Goal: Information Seeking & Learning: Understand process/instructions

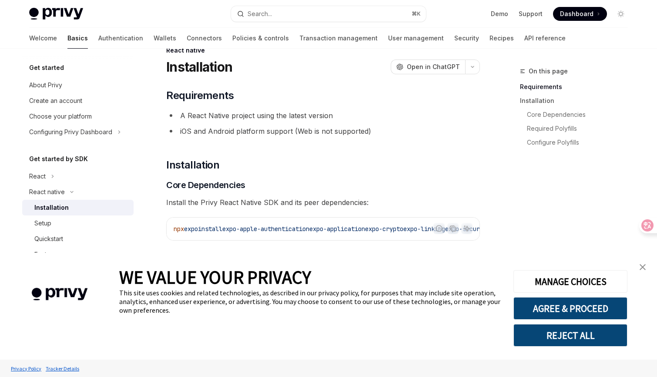
scroll to position [2, 0]
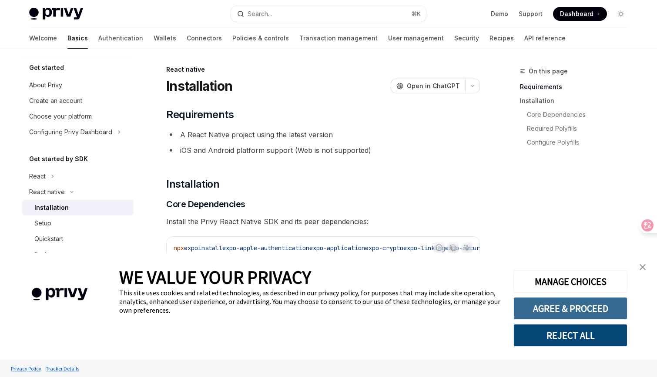
click at [553, 309] on button "AGREE & PROCEED" at bounding box center [570, 308] width 114 height 23
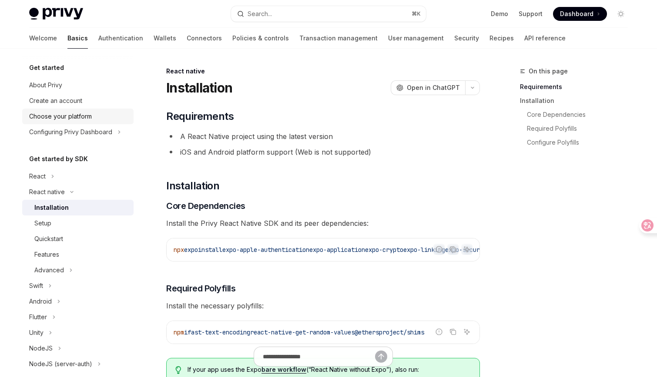
click at [75, 111] on div "Choose your platform" at bounding box center [60, 116] width 63 height 10
type textarea "*"
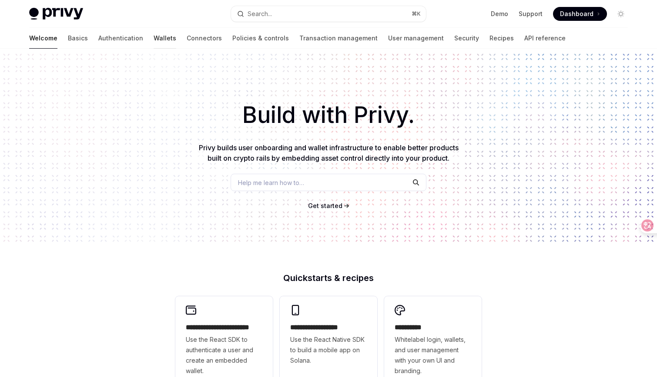
click at [153, 40] on link "Wallets" at bounding box center [164, 38] width 23 height 21
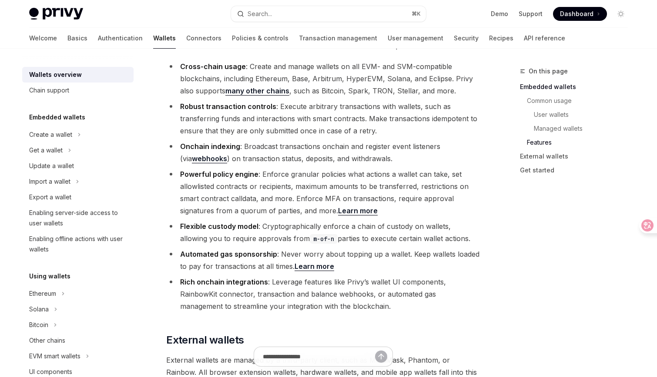
scroll to position [1033, 0]
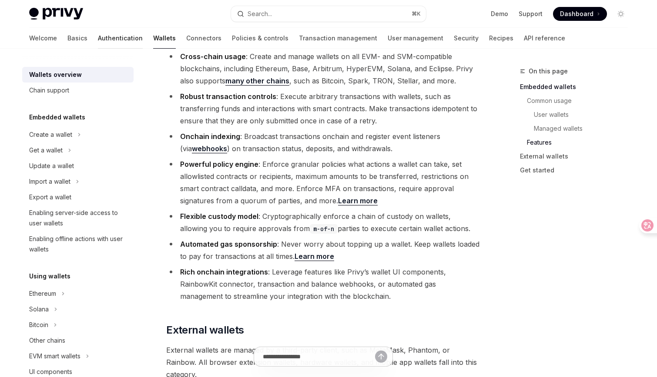
click at [100, 37] on link "Authentication" at bounding box center [120, 38] width 45 height 21
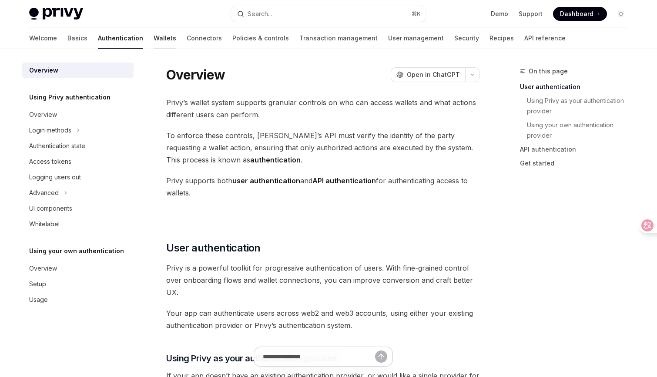
click at [153, 39] on link "Wallets" at bounding box center [164, 38] width 23 height 21
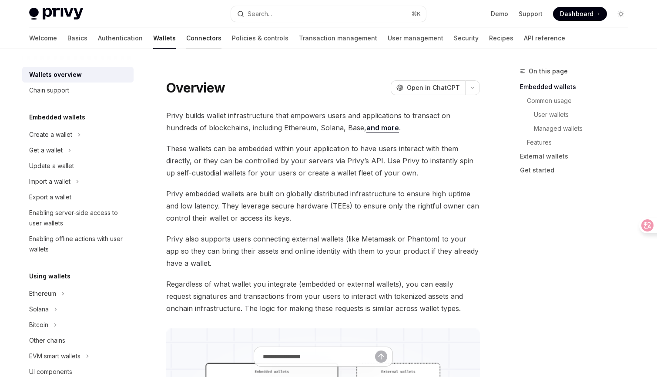
click at [186, 40] on link "Connectors" at bounding box center [203, 38] width 35 height 21
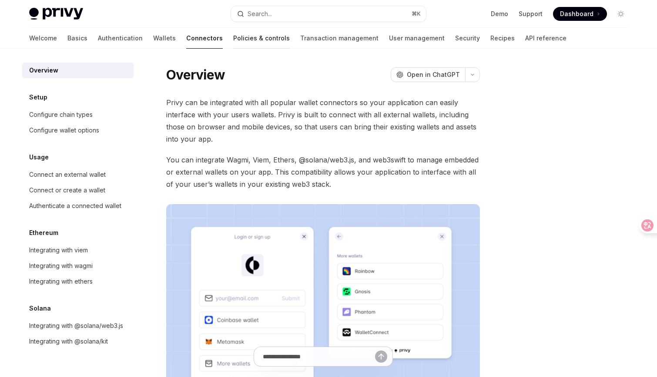
click at [233, 42] on link "Policies & controls" at bounding box center [261, 38] width 57 height 21
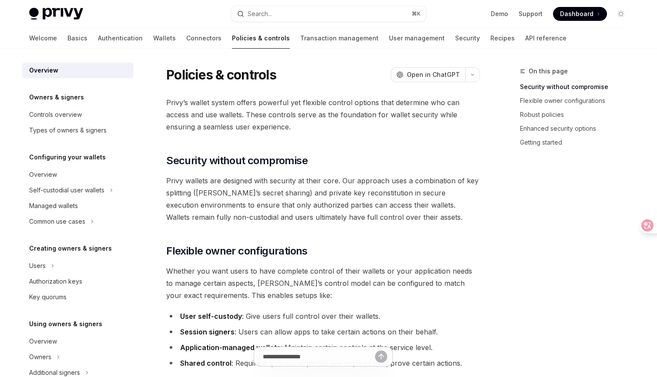
click at [232, 42] on link "Policies & controls" at bounding box center [261, 38] width 58 height 21
click at [300, 38] on link "Transaction management" at bounding box center [339, 38] width 78 height 21
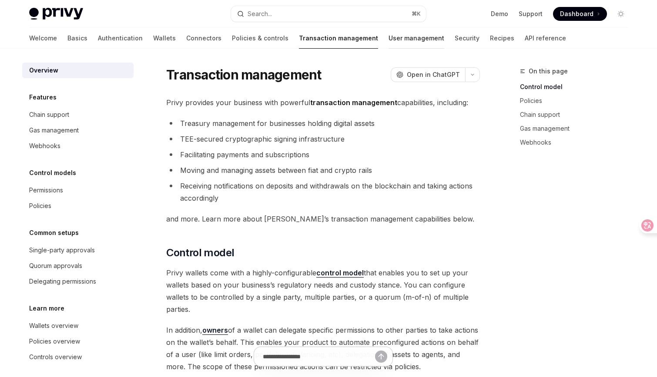
click at [388, 37] on link "User management" at bounding box center [416, 38] width 56 height 21
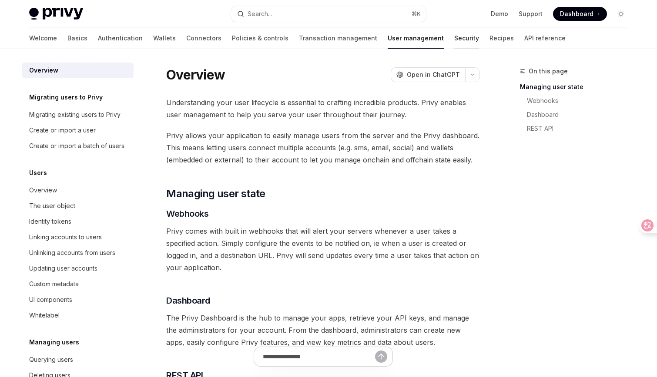
click at [454, 36] on link "Security" at bounding box center [466, 38] width 25 height 21
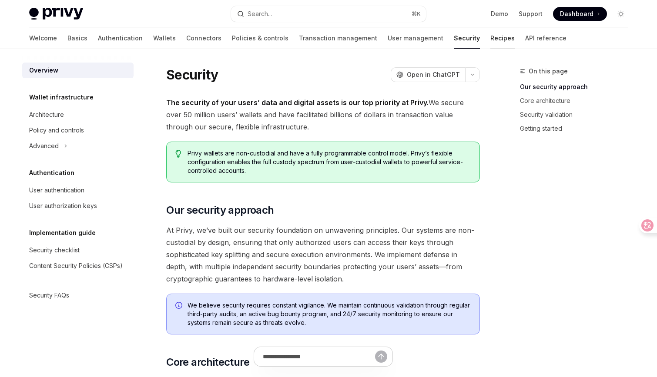
click at [490, 37] on link "Recipes" at bounding box center [502, 38] width 24 height 21
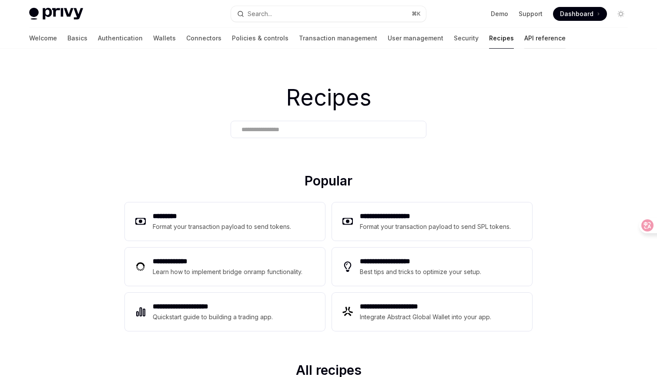
click at [524, 38] on link "API reference" at bounding box center [544, 38] width 41 height 21
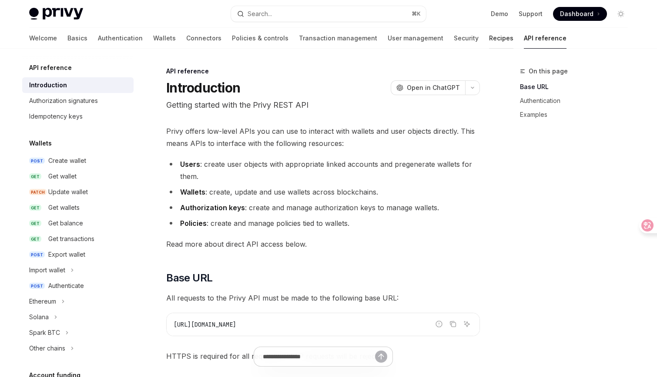
click at [489, 43] on link "Recipes" at bounding box center [501, 38] width 24 height 21
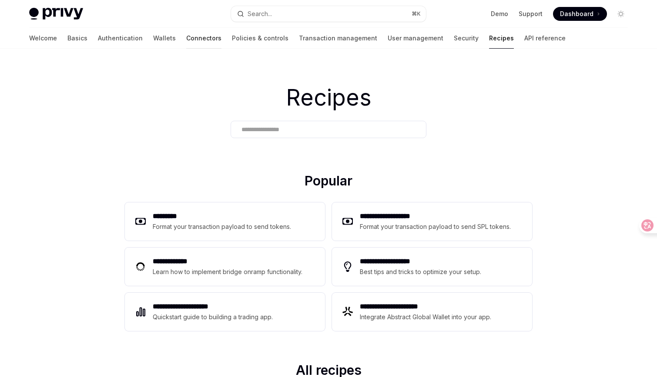
click at [186, 42] on link "Connectors" at bounding box center [203, 38] width 35 height 21
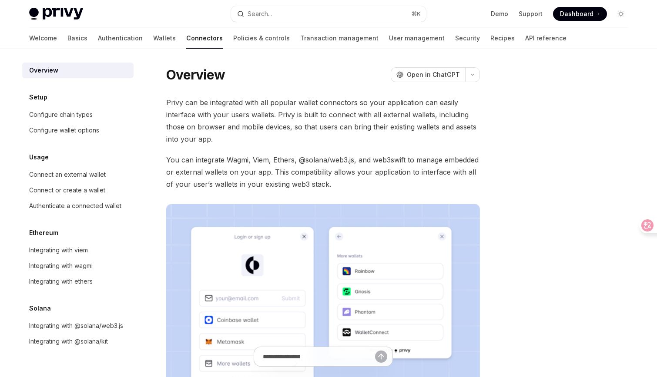
click at [110, 40] on div "Welcome Basics Authentication Wallets Connectors Policies & controls Transactio…" at bounding box center [297, 38] width 537 height 21
click at [153, 38] on link "Wallets" at bounding box center [164, 38] width 23 height 21
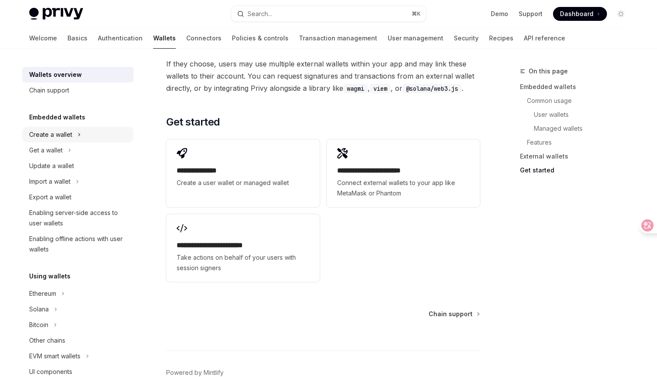
click at [57, 134] on div "Create a wallet" at bounding box center [50, 135] width 43 height 10
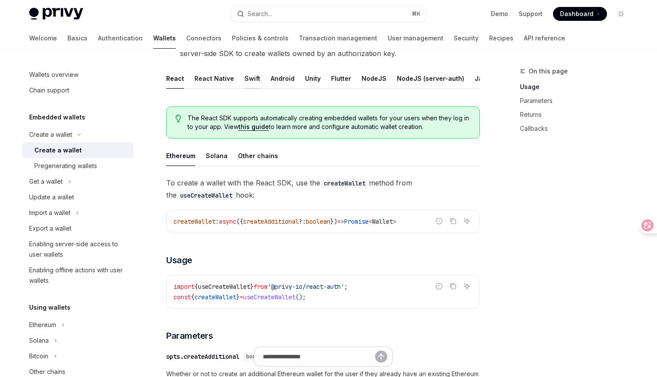
scroll to position [159, 0]
click at [408, 77] on button "NodeJS (server-auth)" at bounding box center [430, 79] width 67 height 20
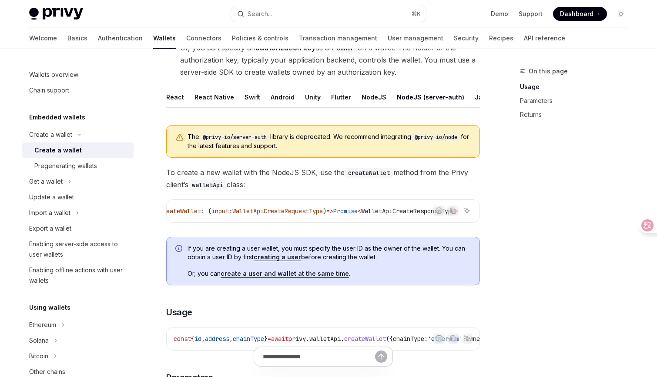
scroll to position [142, 0]
click at [320, 273] on link "create a user and wallet at the same time" at bounding box center [284, 273] width 128 height 8
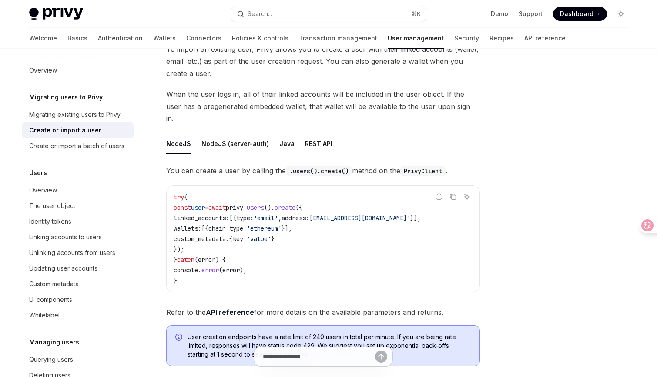
scroll to position [67, 0]
click at [249, 133] on button "NodeJS (server-auth)" at bounding box center [234, 143] width 67 height 20
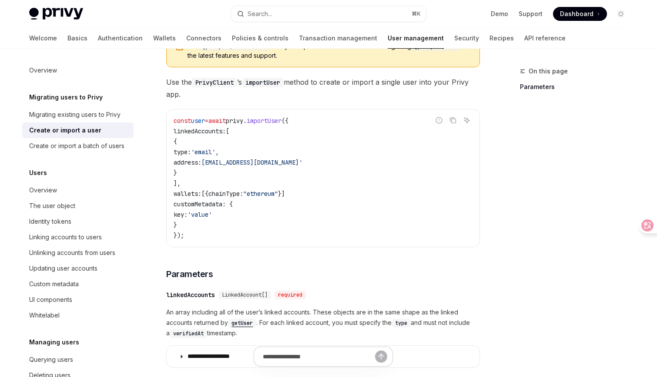
click at [260, 166] on code "const user = await privy . importUser ({ linkedAccounts: [ { type: 'email' , ad…" at bounding box center [322, 178] width 299 height 125
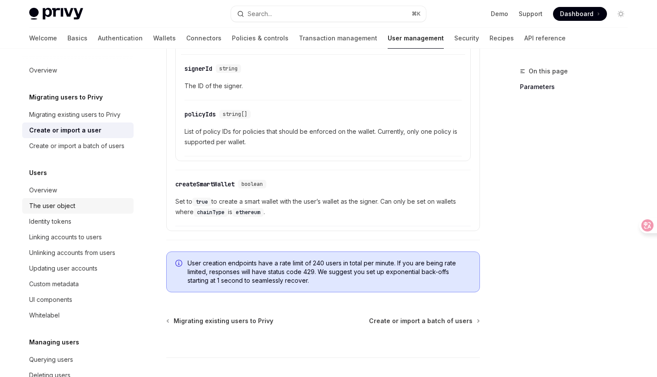
scroll to position [764, 0]
click at [89, 192] on div "Overview" at bounding box center [78, 190] width 99 height 10
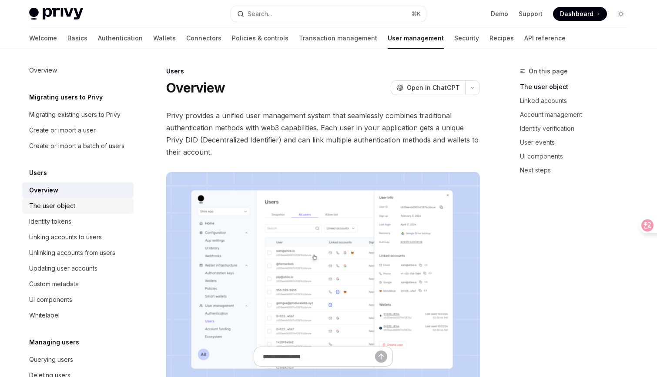
click at [89, 206] on div "The user object" at bounding box center [78, 206] width 99 height 10
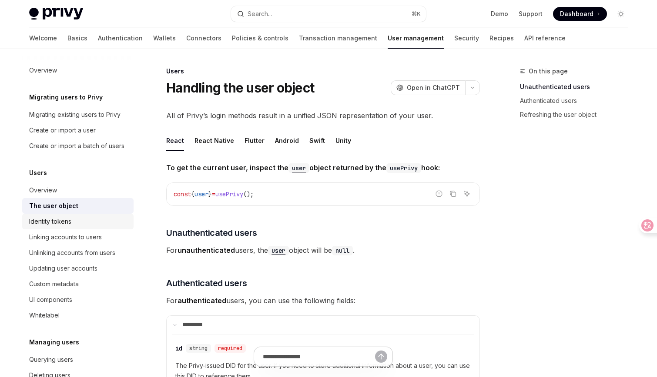
click at [86, 225] on div "Identity tokens" at bounding box center [78, 222] width 99 height 10
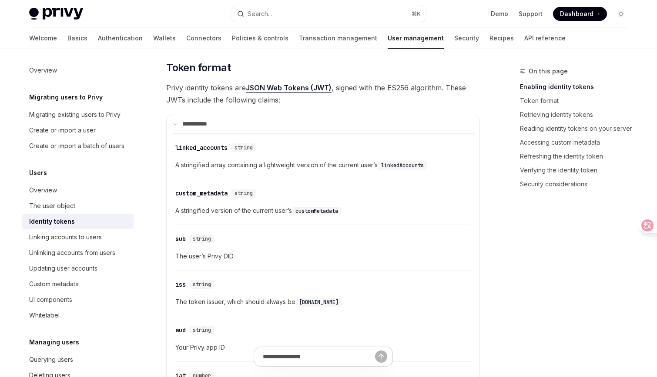
scroll to position [343, 0]
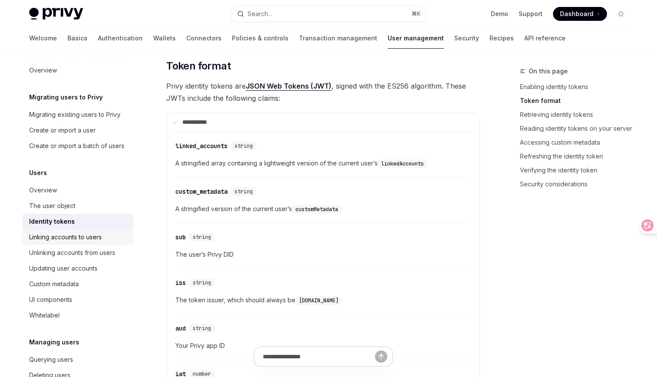
click at [66, 234] on div "Linking accounts to users" at bounding box center [65, 237] width 73 height 10
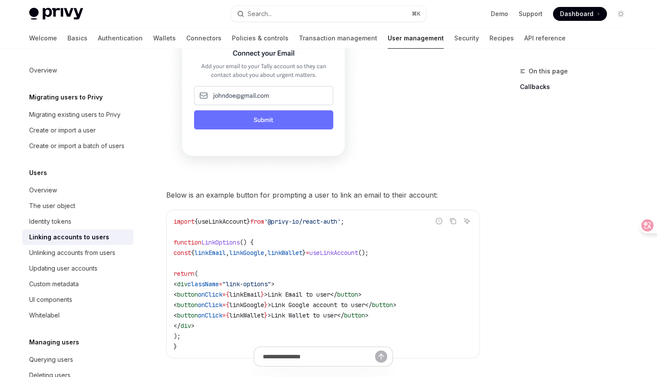
scroll to position [664, 0]
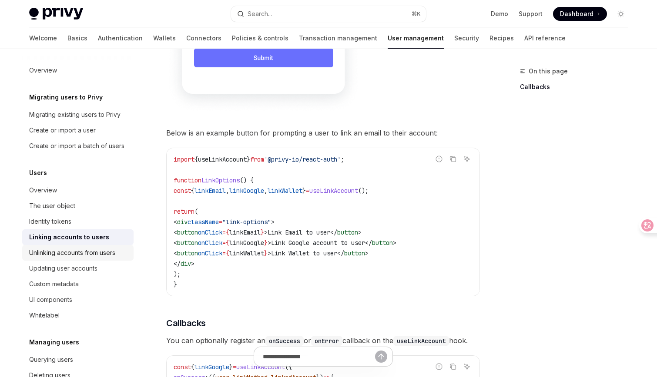
click at [87, 247] on link "Unlinking accounts from users" at bounding box center [77, 253] width 111 height 16
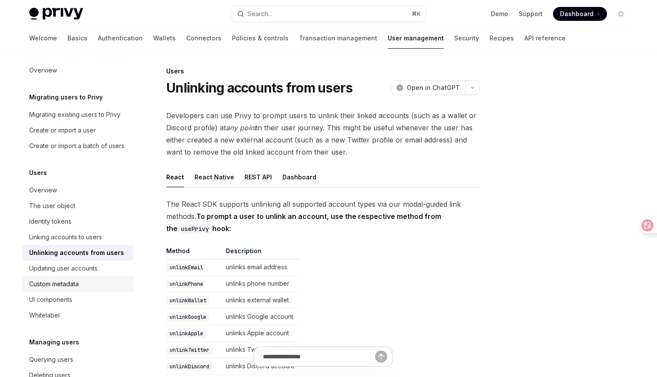
click at [91, 277] on link "Custom metadata" at bounding box center [77, 285] width 111 height 16
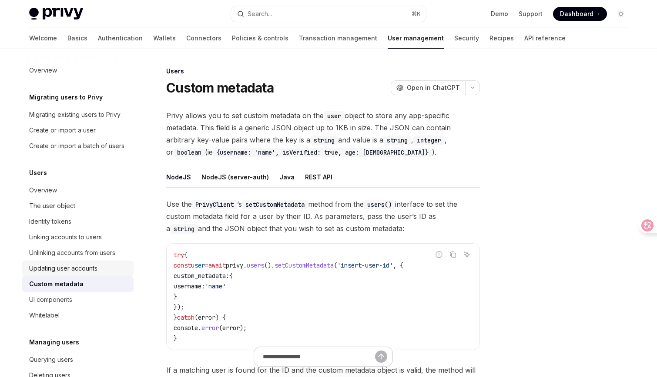
click at [91, 269] on div "Updating user accounts" at bounding box center [63, 268] width 68 height 10
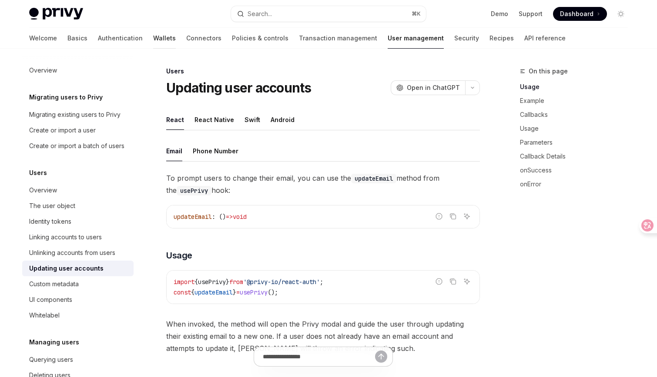
click at [153, 37] on link "Wallets" at bounding box center [164, 38] width 23 height 21
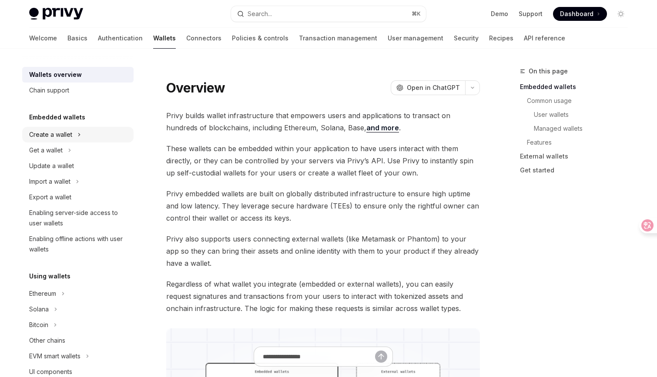
click at [61, 133] on div "Create a wallet" at bounding box center [50, 135] width 43 height 10
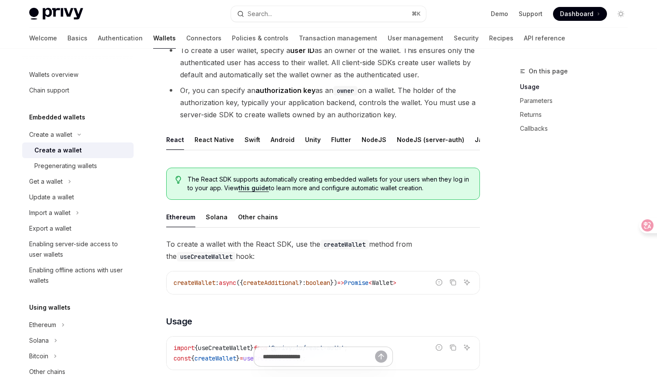
scroll to position [100, 0]
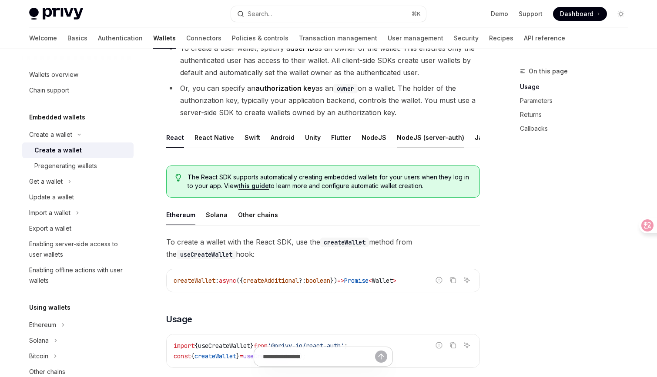
click at [403, 136] on button "NodeJS (server-auth)" at bounding box center [430, 137] width 67 height 20
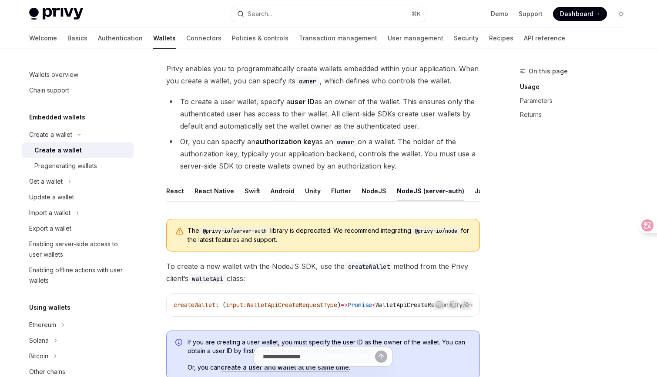
scroll to position [36, 0]
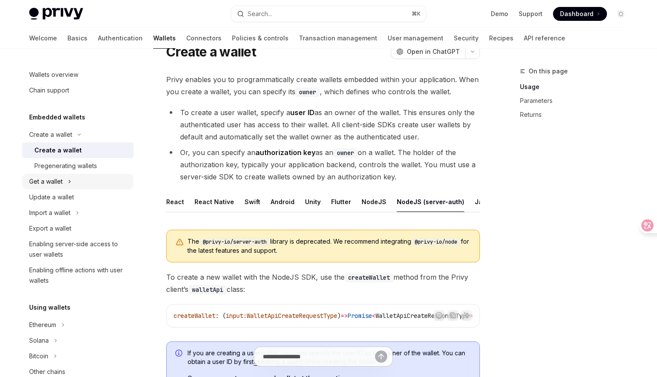
click at [69, 184] on icon "Toggle Get a wallet section" at bounding box center [69, 182] width 3 height 10
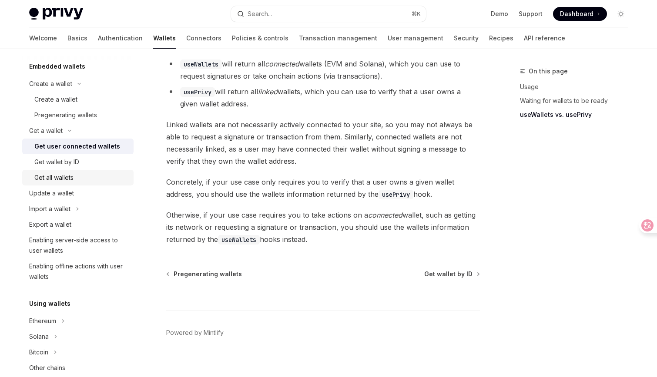
scroll to position [58, 0]
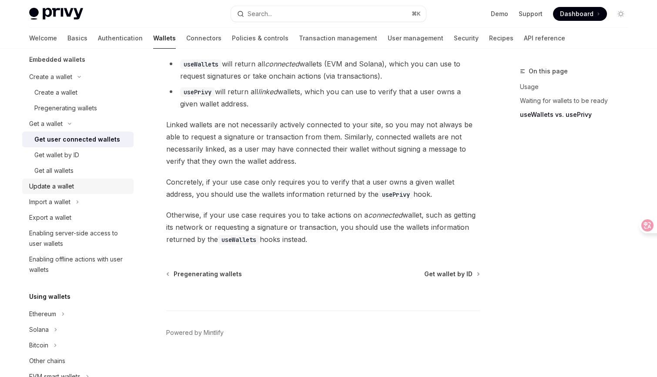
click at [74, 187] on div "Update a wallet" at bounding box center [78, 186] width 99 height 10
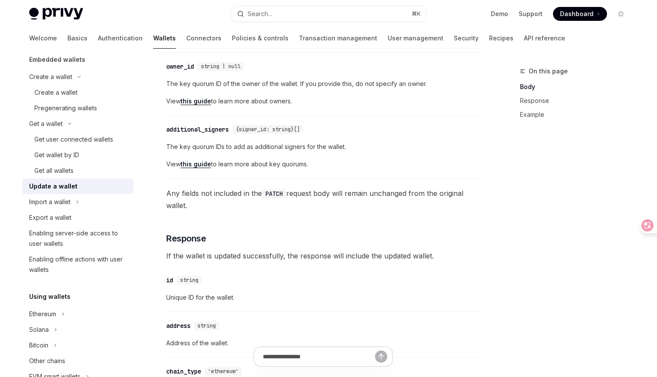
scroll to position [518, 0]
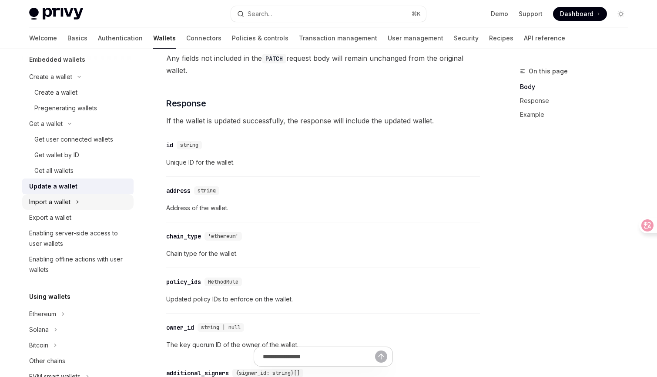
click at [47, 204] on div "Import a wallet" at bounding box center [49, 202] width 41 height 10
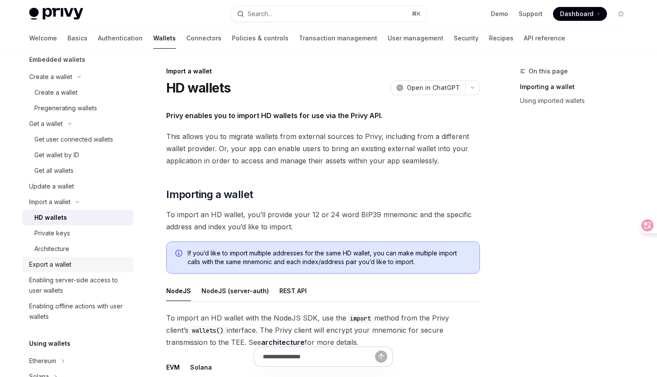
click at [55, 263] on div "Export a wallet" at bounding box center [50, 265] width 42 height 10
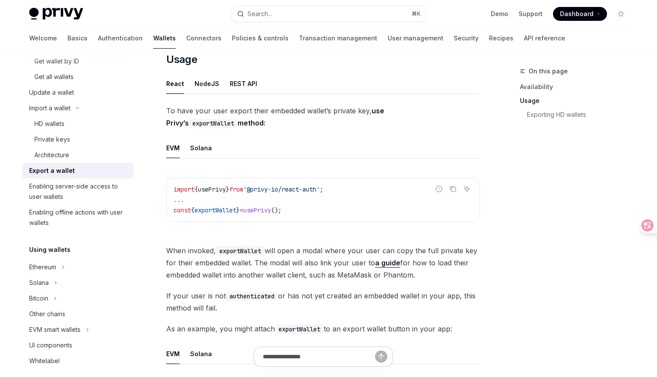
scroll to position [217, 0]
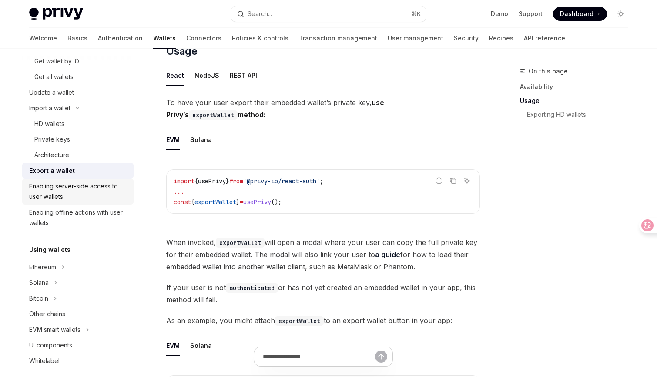
click at [76, 180] on link "Enabling server-side access to user wallets" at bounding box center [77, 192] width 111 height 26
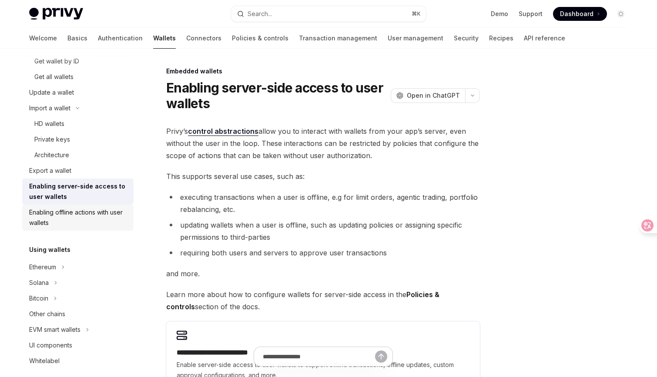
click at [86, 207] on div "Enabling offline actions with user wallets" at bounding box center [78, 217] width 99 height 21
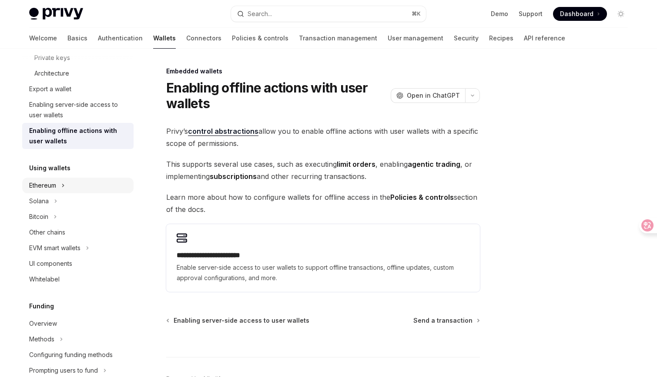
click at [64, 185] on icon "Toggle Ethereum section" at bounding box center [62, 185] width 3 height 10
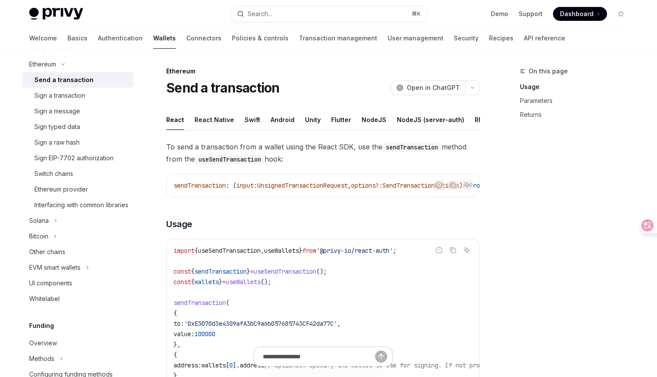
click at [187, 187] on span "sendTransaction" at bounding box center [199, 186] width 52 height 8
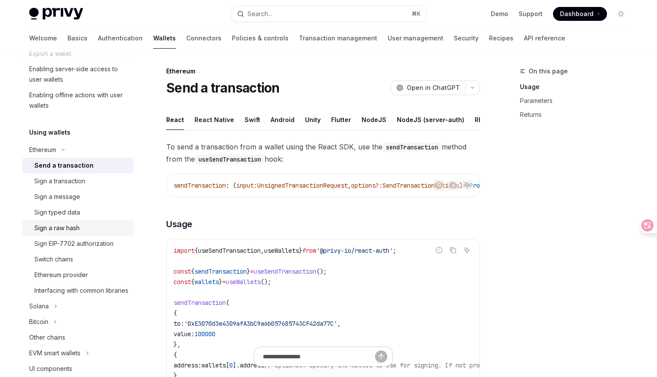
scroll to position [258, 0]
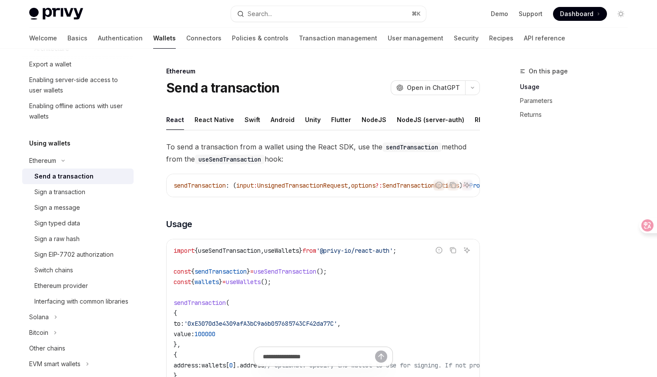
click at [49, 144] on h5 "Using wallets" at bounding box center [49, 143] width 41 height 10
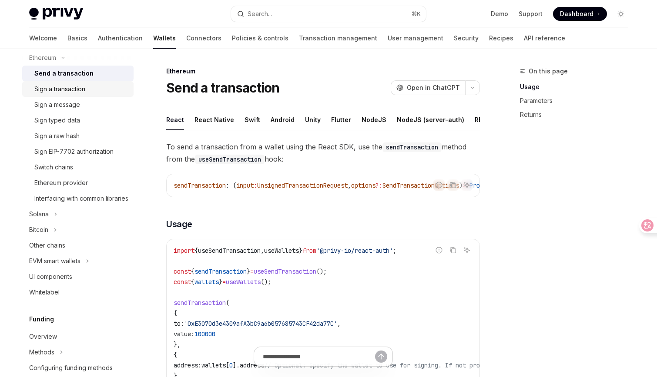
scroll to position [367, 0]
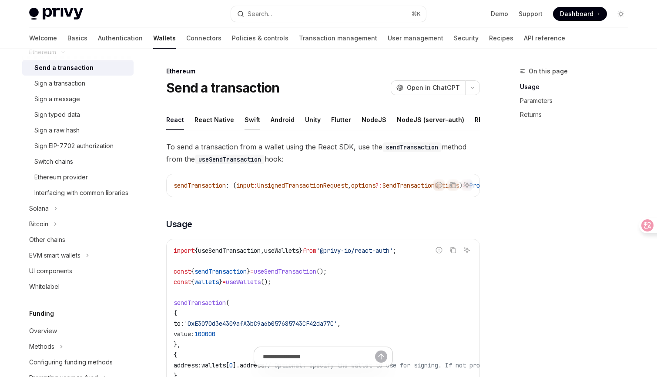
click at [247, 118] on button "Swift" at bounding box center [252, 120] width 16 height 20
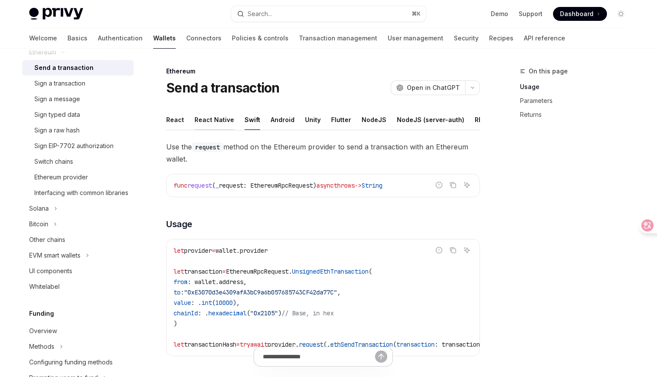
click at [220, 118] on button "React Native" at bounding box center [214, 120] width 40 height 20
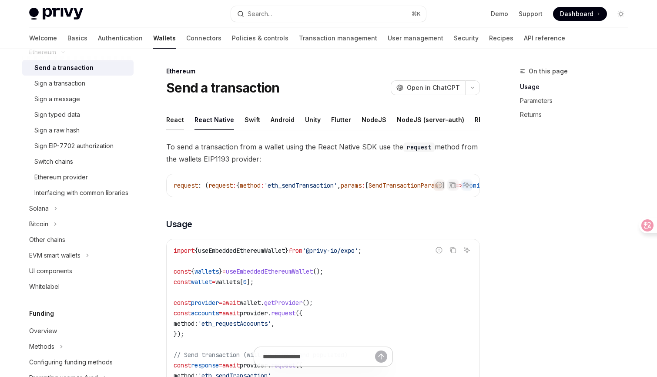
click at [182, 116] on button "React" at bounding box center [175, 120] width 18 height 20
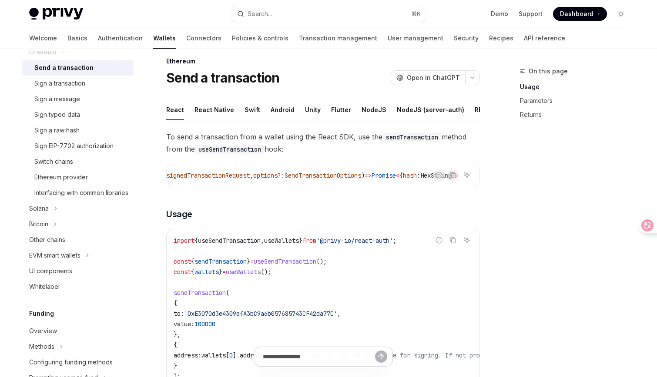
scroll to position [0, 146]
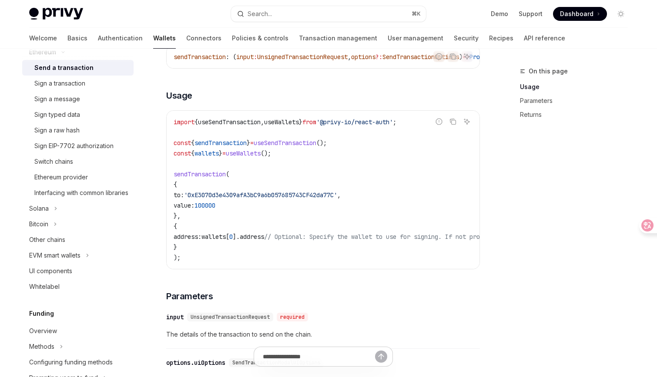
click at [260, 156] on span "useWallets" at bounding box center [243, 154] width 35 height 8
click at [275, 187] on code "import { useSendTransaction , useWallets } from '@privy-io/react-auth' ; const …" at bounding box center [401, 190] width 456 height 146
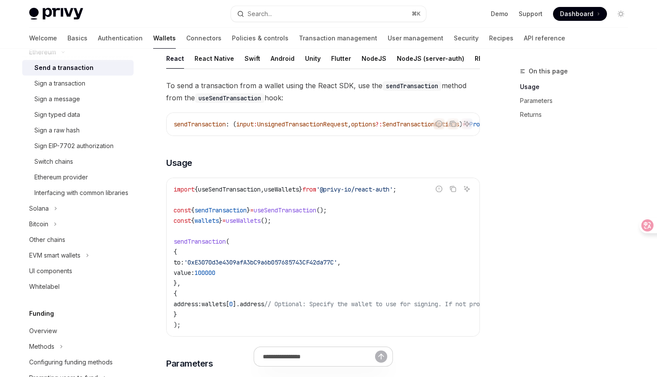
scroll to position [66, 0]
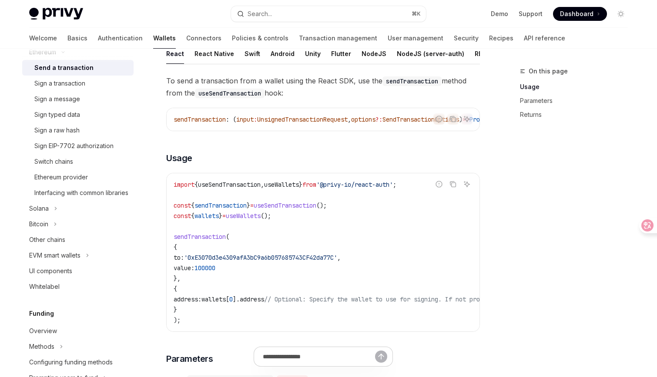
click at [250, 187] on span "useSendTransaction" at bounding box center [229, 185] width 63 height 8
click at [293, 187] on span "useWallets" at bounding box center [281, 185] width 35 height 8
click at [283, 236] on code "import { useSendTransaction , useWallets } from '@privy-io/react-auth' ; const …" at bounding box center [401, 253] width 456 height 146
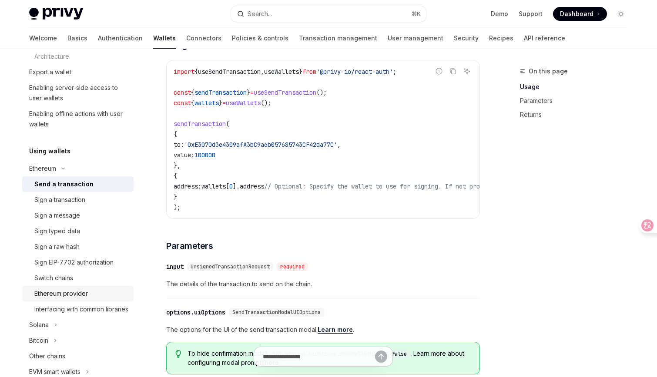
scroll to position [247, 0]
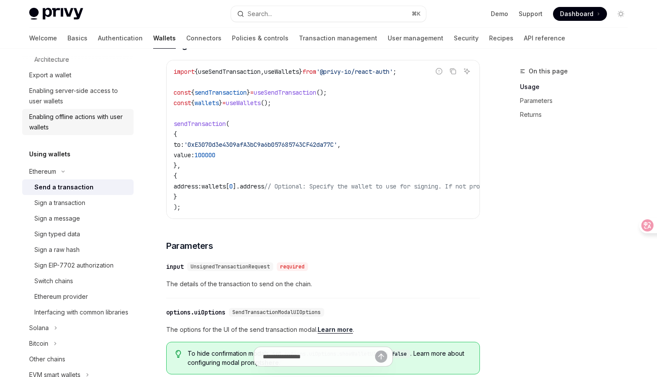
click at [76, 120] on div "Enabling offline actions with user wallets" at bounding box center [78, 122] width 99 height 21
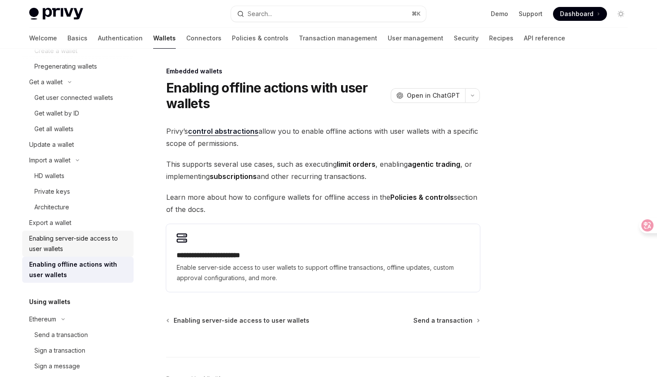
scroll to position [94, 0]
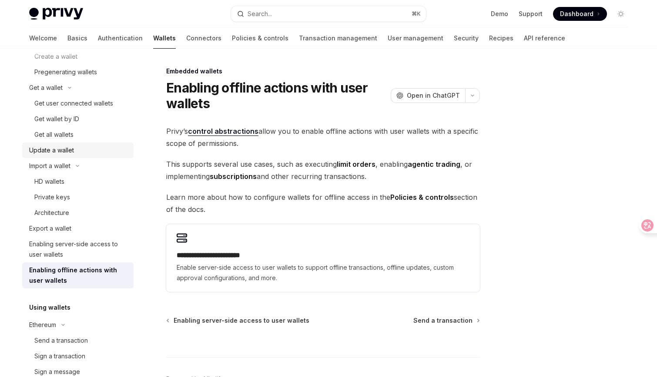
click at [76, 150] on div "Update a wallet" at bounding box center [78, 150] width 99 height 10
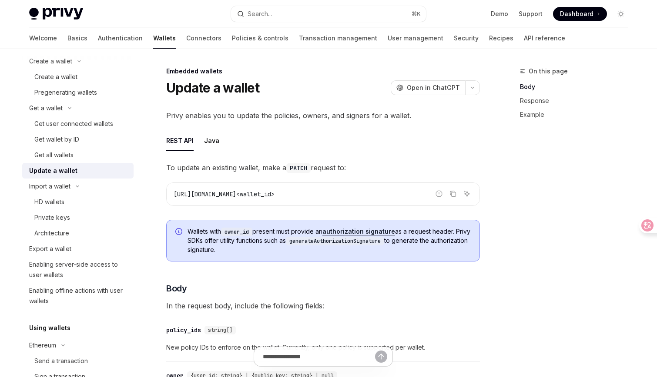
scroll to position [49, 0]
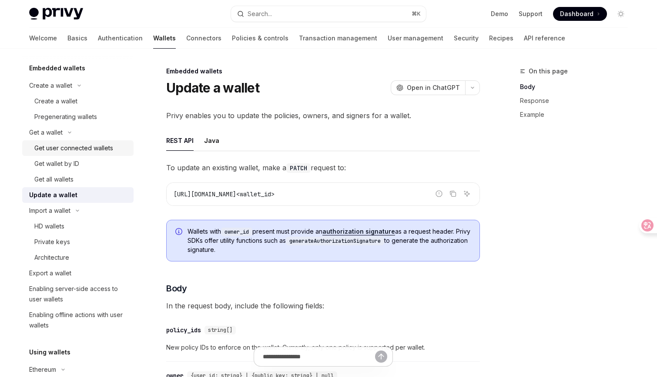
click at [76, 142] on link "Get user connected wallets" at bounding box center [77, 148] width 111 height 16
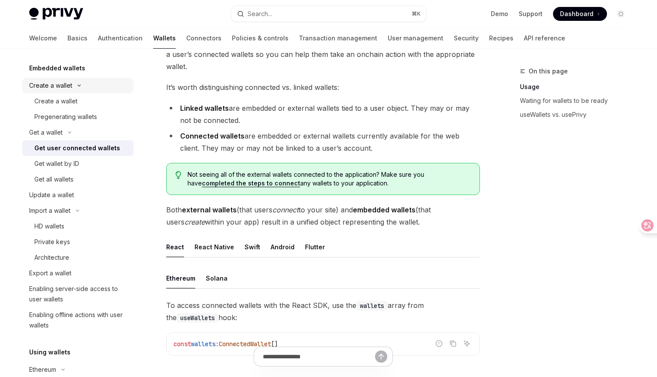
scroll to position [75, 0]
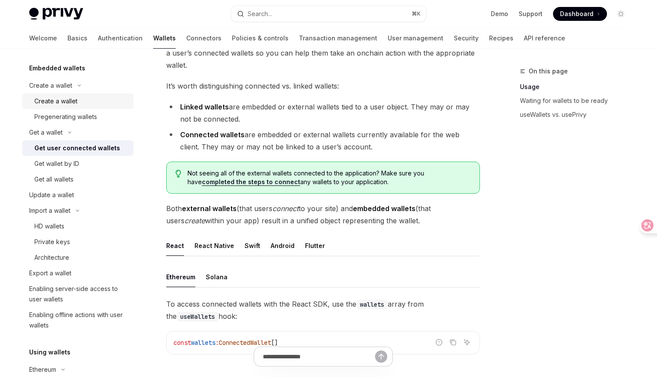
click at [79, 95] on link "Create a wallet" at bounding box center [77, 101] width 111 height 16
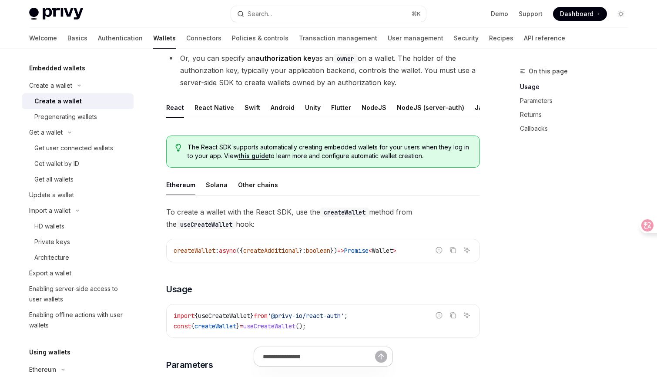
scroll to position [129, 0]
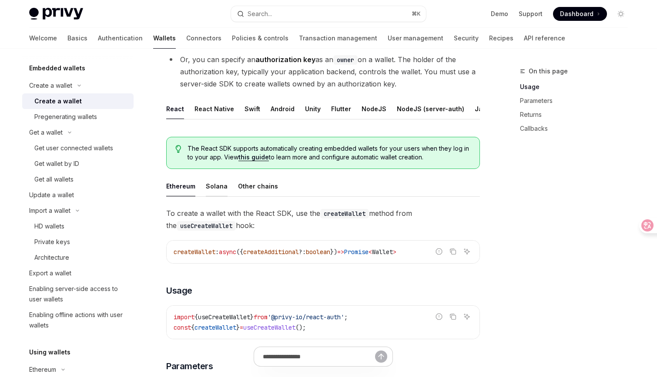
click at [209, 188] on button "Solana" at bounding box center [217, 186] width 22 height 20
click at [261, 187] on button "Other chains" at bounding box center [258, 186] width 40 height 20
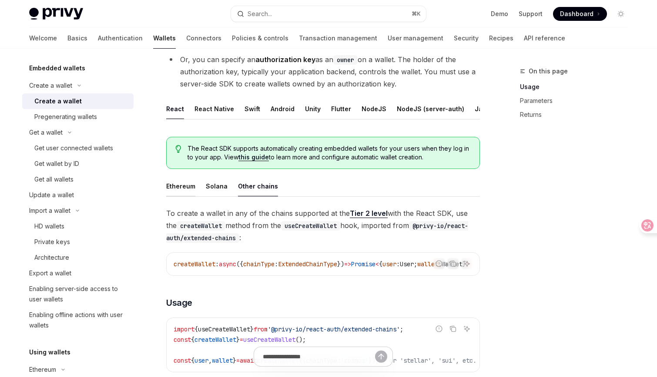
click at [182, 187] on button "Ethereum" at bounding box center [180, 186] width 29 height 20
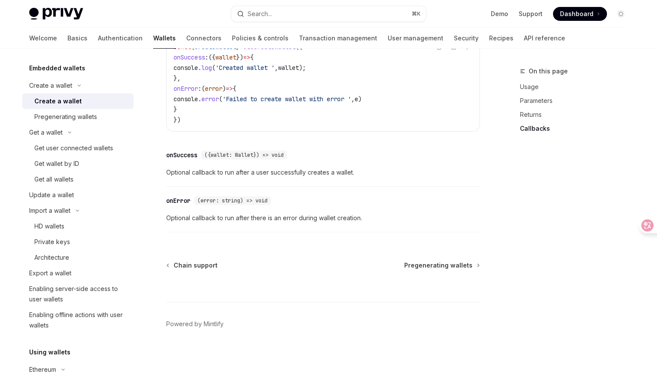
scroll to position [674, 0]
click at [85, 143] on div "Get user connected wallets" at bounding box center [73, 148] width 79 height 10
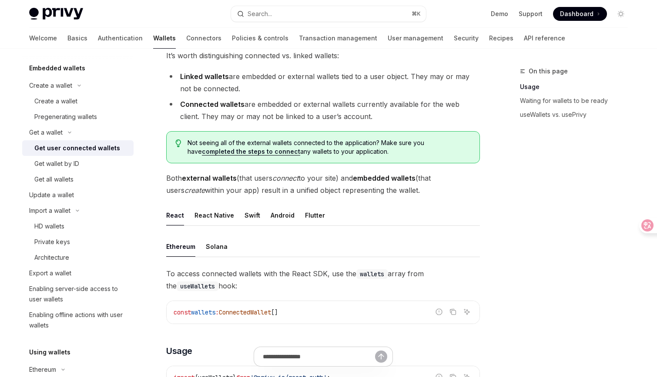
scroll to position [118, 0]
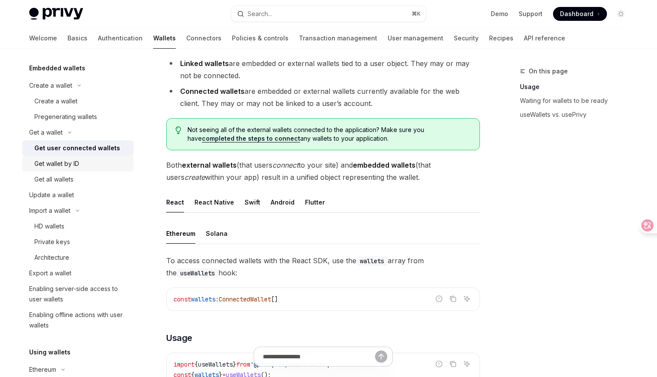
click at [73, 165] on div "Get wallet by ID" at bounding box center [56, 164] width 45 height 10
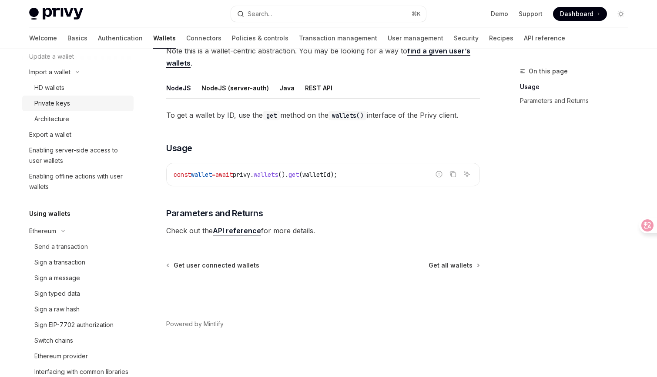
scroll to position [220, 0]
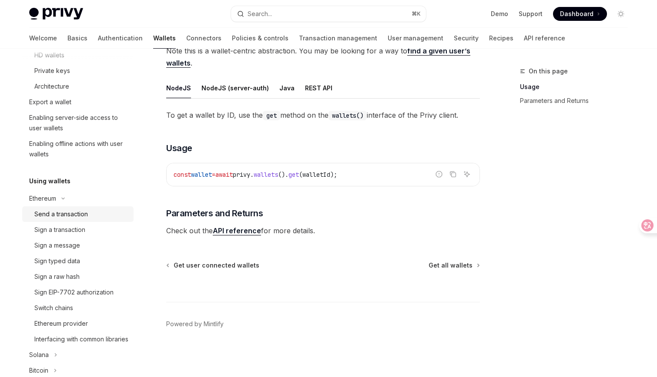
click at [72, 212] on div "Send a transaction" at bounding box center [60, 214] width 53 height 10
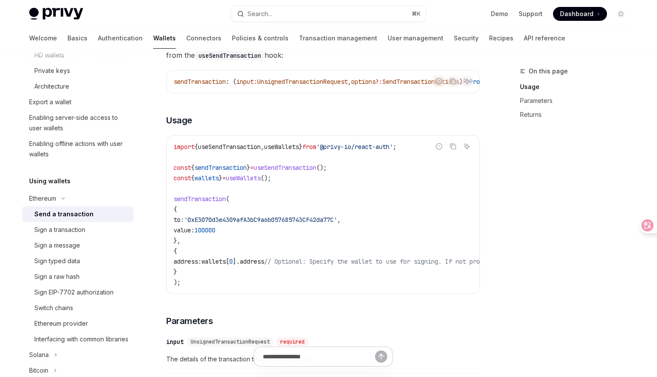
click at [238, 170] on span "sendTransaction" at bounding box center [220, 168] width 52 height 8
click at [296, 171] on span "useSendTransaction" at bounding box center [284, 168] width 63 height 8
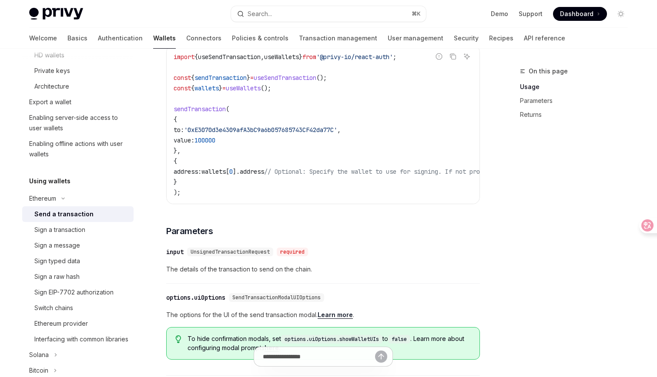
scroll to position [194, 0]
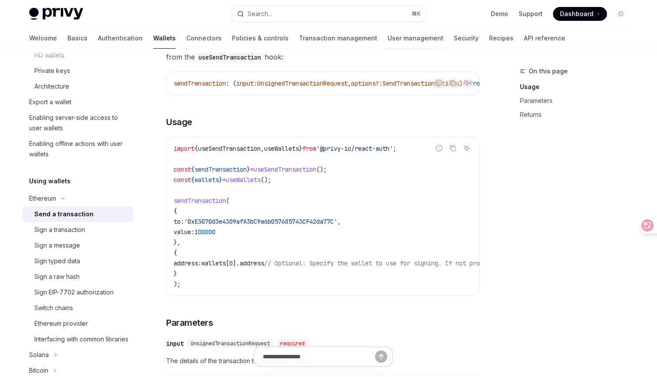
click at [94, 220] on link "Send a transaction" at bounding box center [77, 215] width 111 height 16
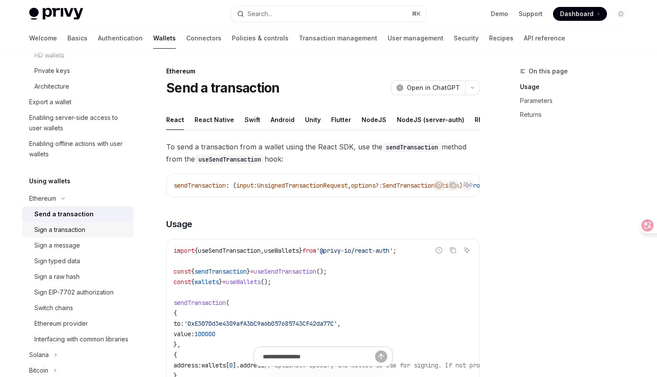
click at [94, 226] on div "Sign a transaction" at bounding box center [81, 230] width 94 height 10
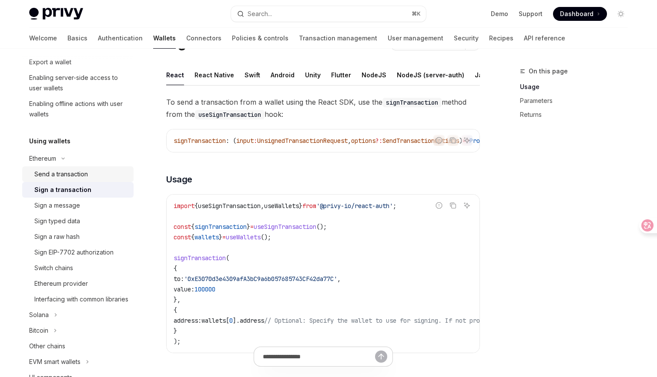
click at [83, 172] on div "Send a transaction" at bounding box center [60, 174] width 53 height 10
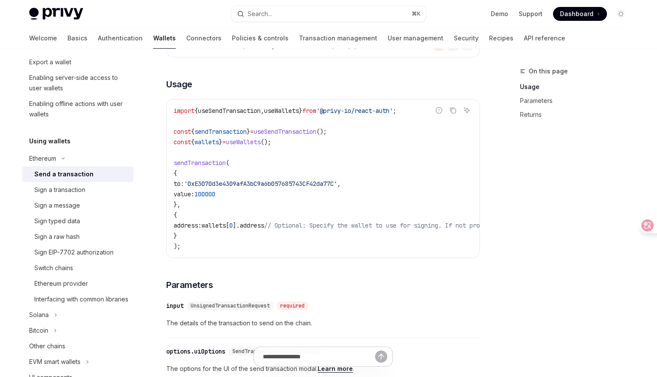
click at [186, 170] on code "import { useSendTransaction , useWallets } from '@privy-io/react-auth' ; const …" at bounding box center [401, 179] width 456 height 146
click at [215, 195] on span "100000" at bounding box center [204, 194] width 21 height 8
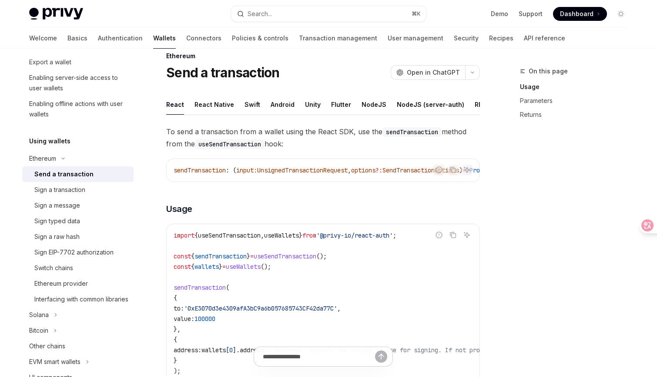
scroll to position [7, 0]
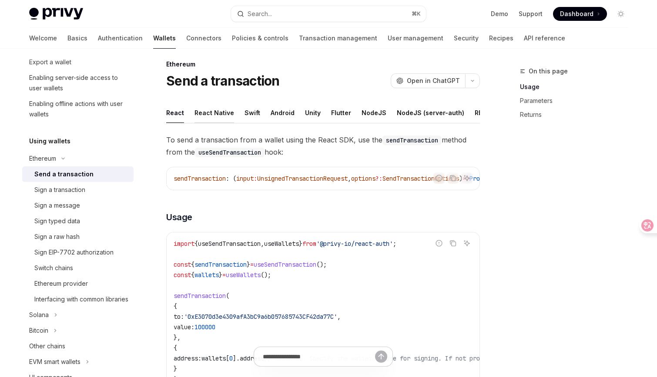
click at [221, 108] on button "React Native" at bounding box center [214, 113] width 40 height 20
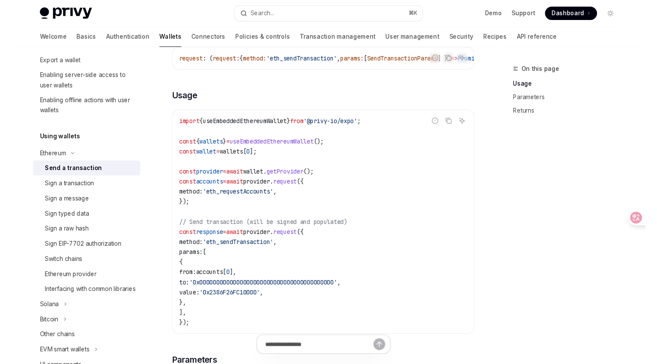
scroll to position [140, 0]
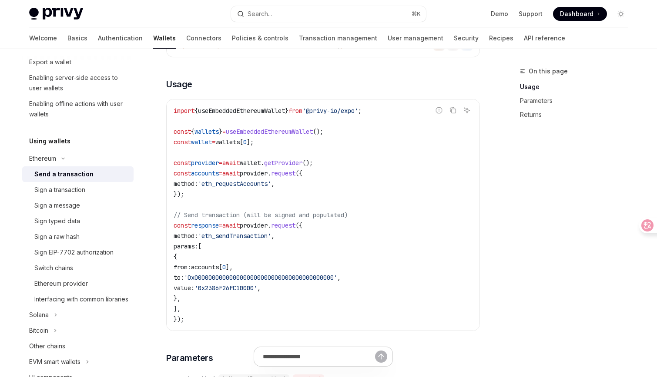
click at [219, 270] on span "accounts" at bounding box center [205, 267] width 28 height 8
click at [259, 279] on span "'0x0000000000000000000000000000000000000000'" at bounding box center [260, 278] width 153 height 8
click at [271, 188] on span "'eth_requestAccounts'" at bounding box center [234, 184] width 73 height 8
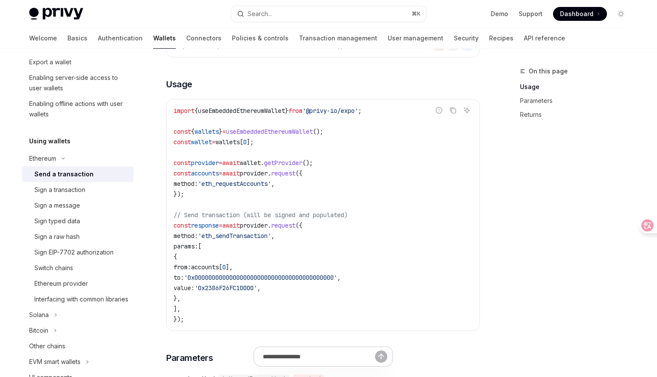
click at [276, 210] on code "import { useEmbeddedEthereumWallet } from '@privy-io/expo' ; const { wallets } …" at bounding box center [322, 215] width 299 height 219
click at [267, 173] on span "provider" at bounding box center [254, 174] width 28 height 8
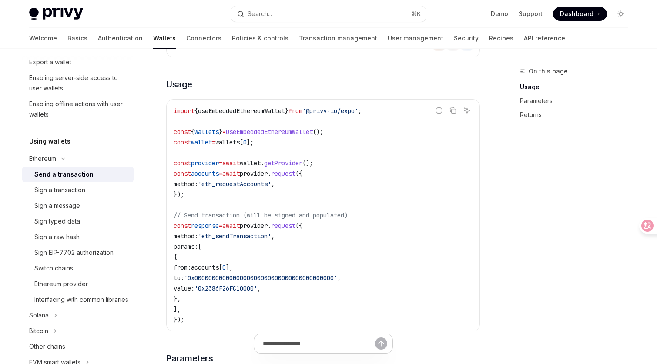
click at [302, 167] on span "getProvider" at bounding box center [283, 163] width 38 height 8
click at [260, 167] on span "wallet" at bounding box center [250, 163] width 21 height 8
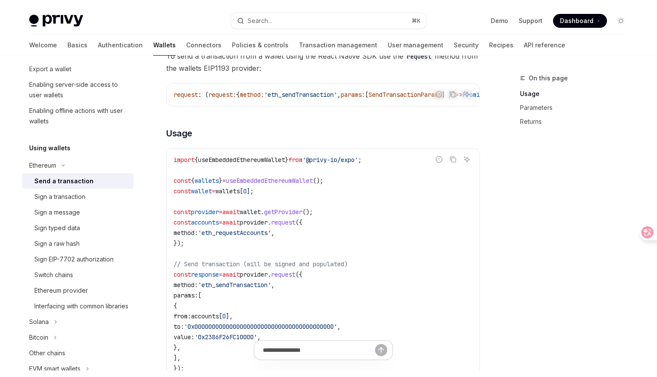
scroll to position [99, 0]
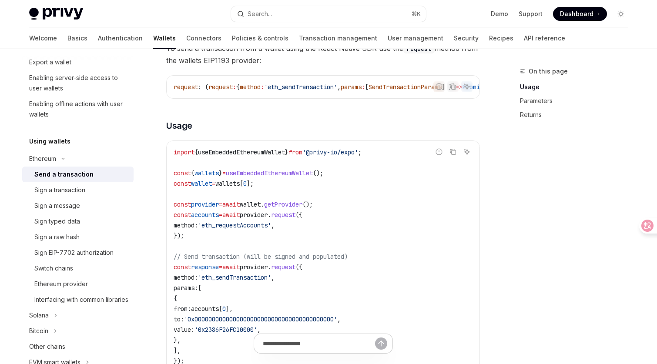
click at [236, 186] on span "wallets" at bounding box center [227, 184] width 24 height 8
click at [273, 188] on code "import { useEmbeddedEthereumWallet } from '@privy-io/expo' ; const { wallets } …" at bounding box center [322, 256] width 299 height 219
click at [313, 177] on span "useEmbeddedEthereumWallet" at bounding box center [269, 173] width 87 height 8
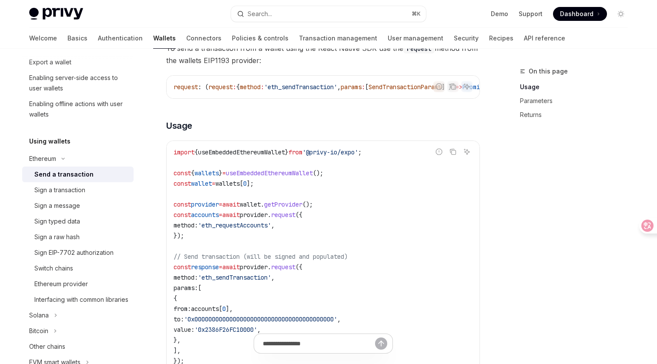
click at [315, 197] on code "import { useEmbeddedEthereumWallet } from '@privy-io/expo' ; const { wallets } …" at bounding box center [322, 256] width 299 height 219
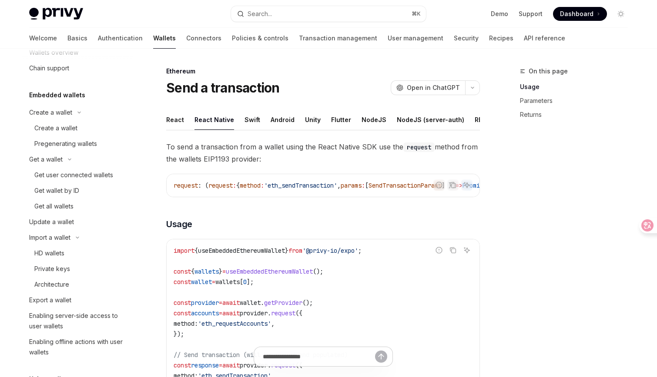
scroll to position [0, 0]
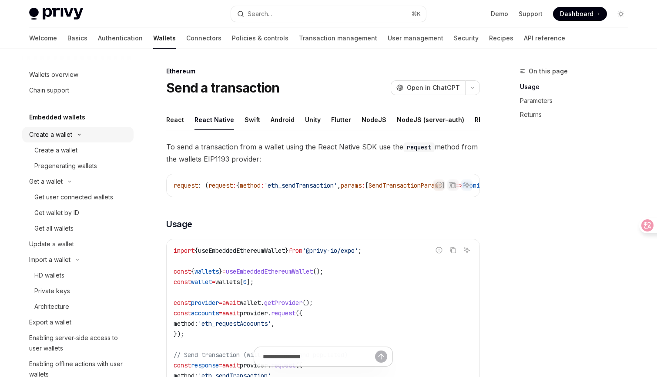
click at [66, 130] on div "Create a wallet" at bounding box center [50, 135] width 43 height 10
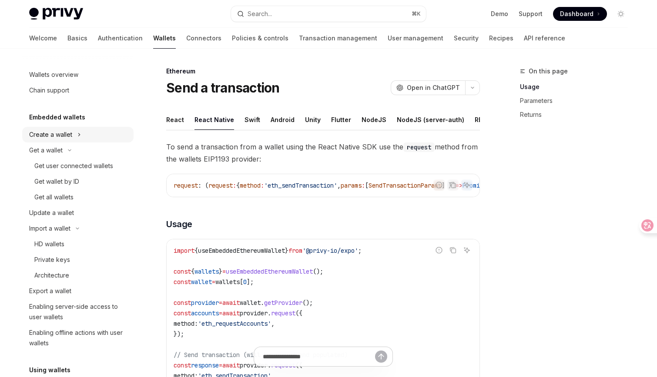
click at [66, 130] on div "Create a wallet" at bounding box center [50, 135] width 43 height 10
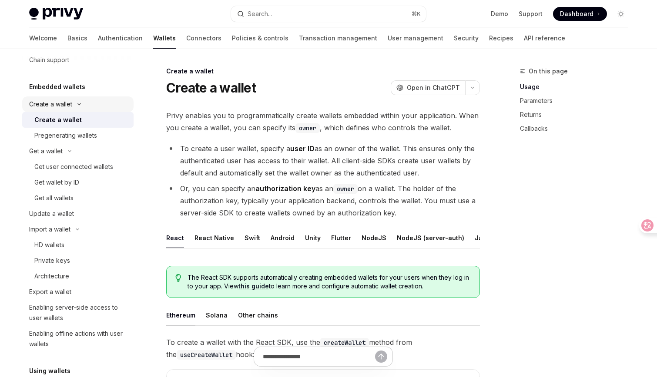
scroll to position [2, 0]
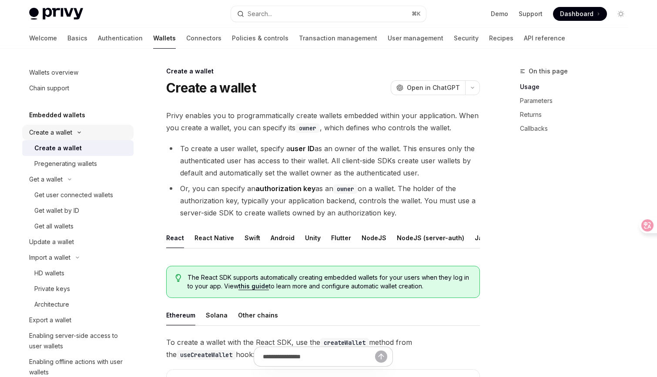
click at [65, 135] on div "Create a wallet" at bounding box center [50, 132] width 43 height 10
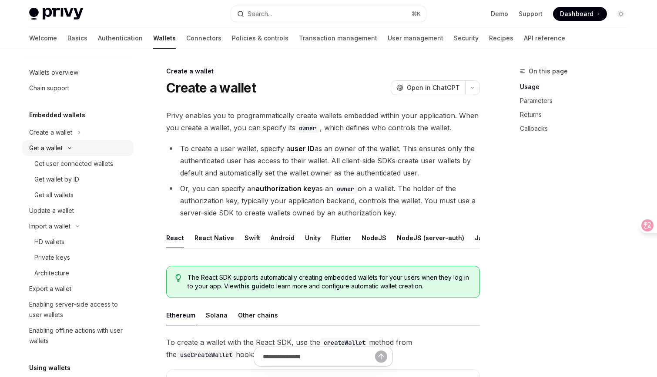
click at [65, 146] on button "Get a wallet" at bounding box center [77, 148] width 111 height 16
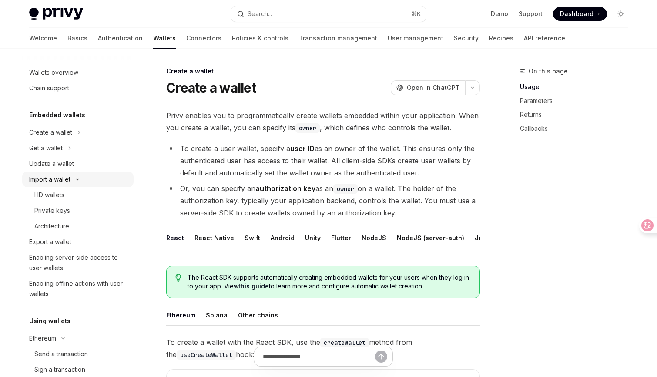
click at [65, 174] on button "Import a wallet" at bounding box center [77, 180] width 111 height 16
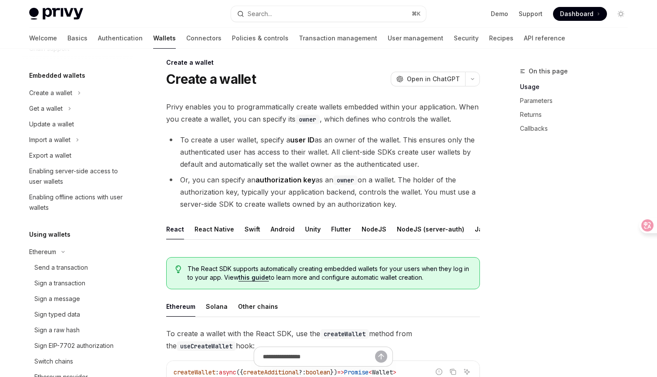
scroll to position [0, 0]
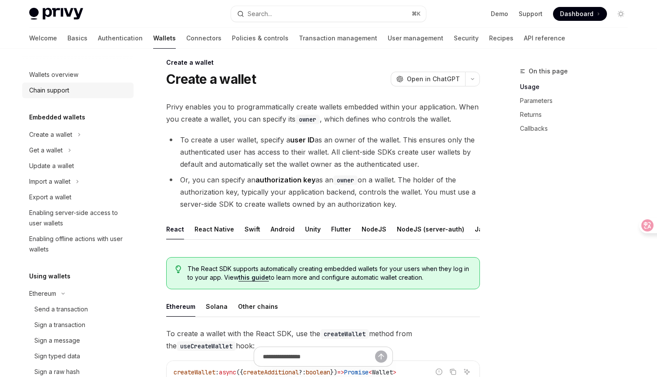
click at [60, 93] on div "Chain support" at bounding box center [49, 90] width 40 height 10
type textarea "*"
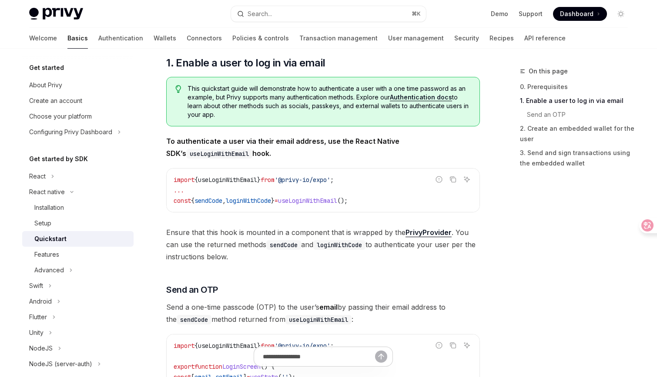
scroll to position [136, 0]
click at [287, 183] on span "'@privy-io/expo'" at bounding box center [302, 180] width 56 height 8
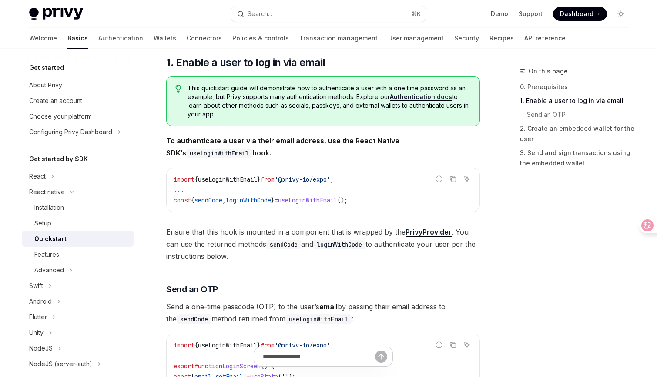
click at [278, 199] on span "=" at bounding box center [275, 201] width 3 height 8
click at [292, 210] on div "import { useLoginWithEmail } from '@privy-io/expo' ; ... const { sendCode , log…" at bounding box center [323, 189] width 313 height 43
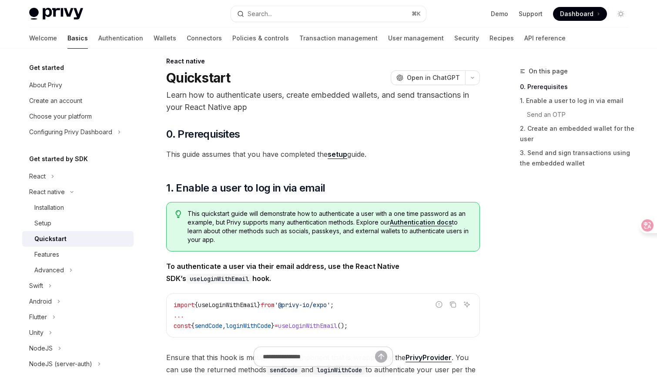
scroll to position [10, 0]
click at [337, 155] on link "setup" at bounding box center [337, 154] width 20 height 9
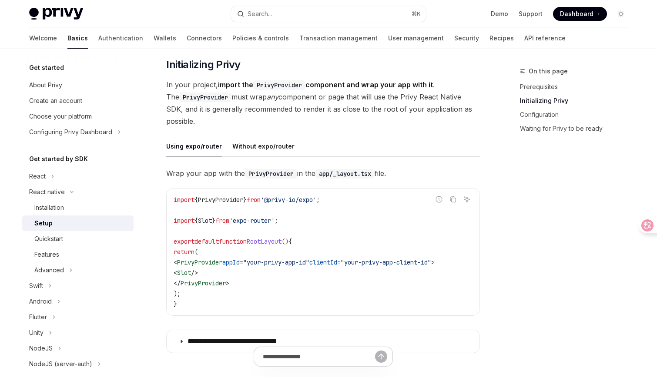
scroll to position [153, 0]
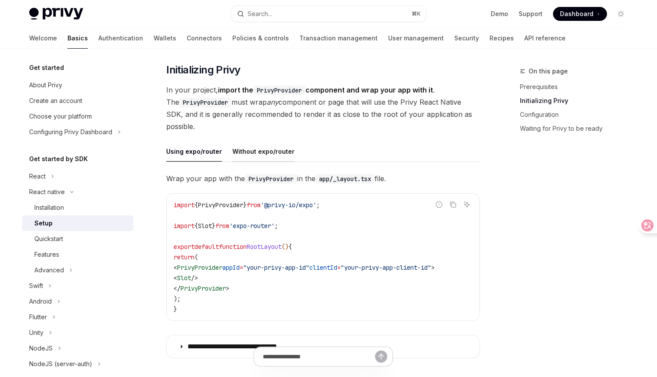
click at [270, 153] on button "Without expo/router" at bounding box center [263, 151] width 62 height 20
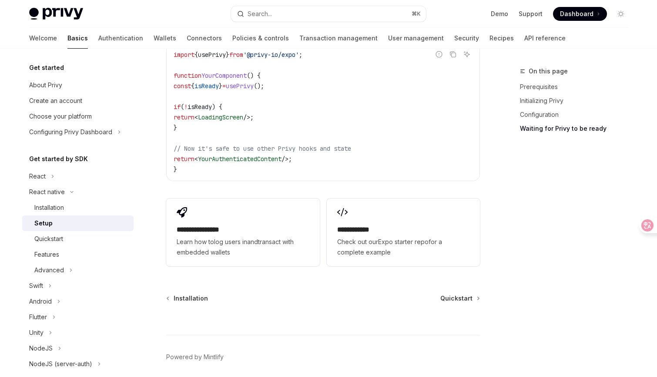
scroll to position [797, 0]
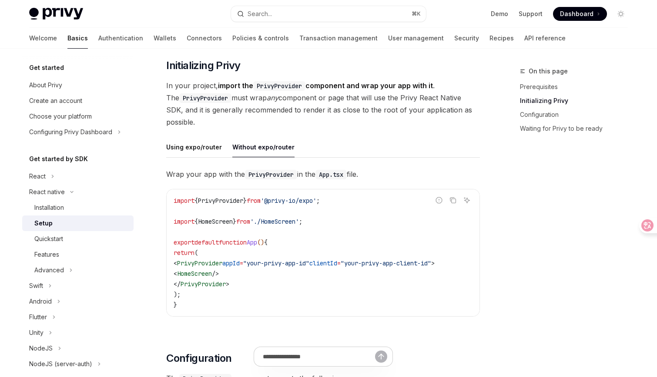
scroll to position [3, 0]
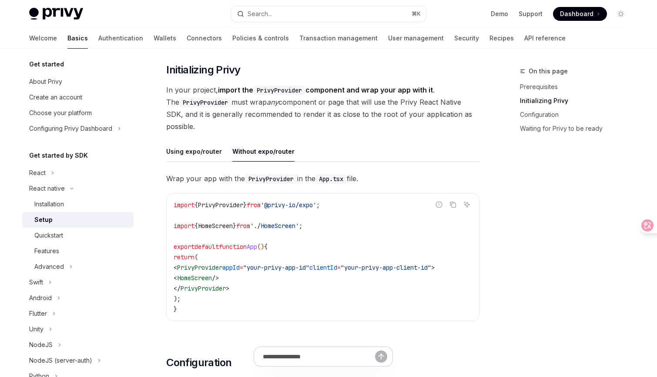
type textarea "*"
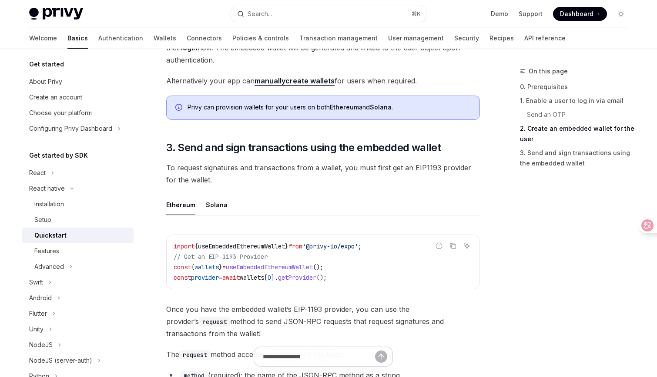
scroll to position [907, 0]
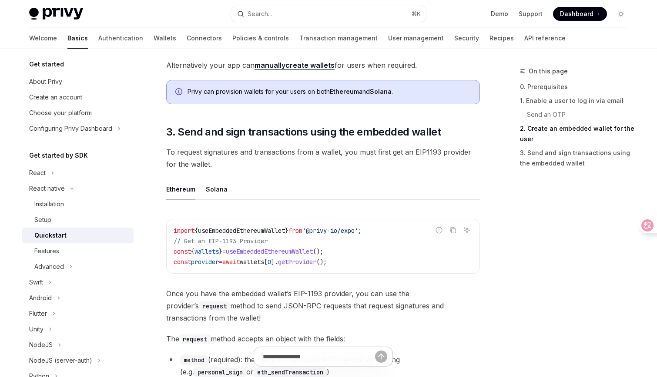
click at [259, 153] on span "To request signatures and transactions from a wallet, you must first get an EIP…" at bounding box center [322, 158] width 313 height 24
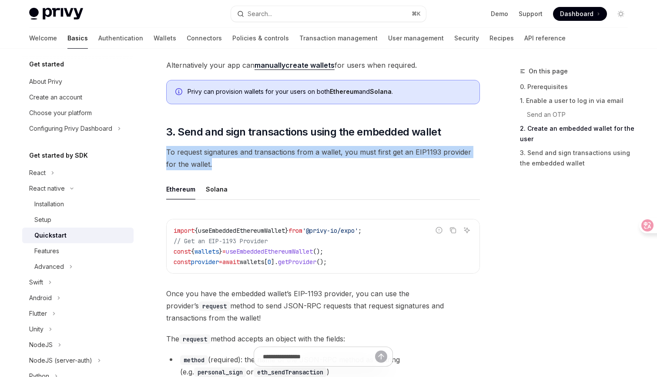
click at [259, 153] on span "To request signatures and transactions from a wallet, you must first get an EIP…" at bounding box center [322, 158] width 313 height 24
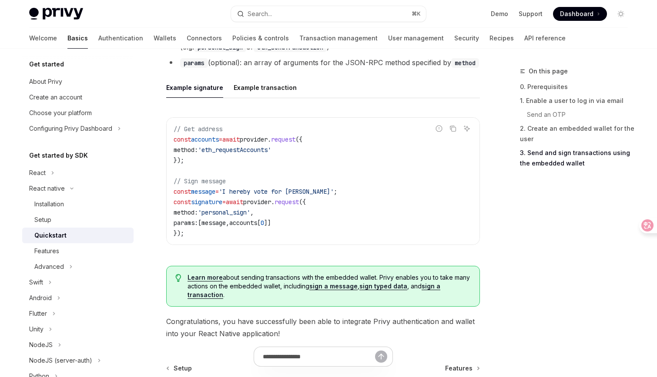
scroll to position [1232, 0]
click at [317, 180] on code "// Get address const accounts = await provider . request ({ method: 'eth_reques…" at bounding box center [322, 181] width 299 height 115
